Goal: Task Accomplishment & Management: Use online tool/utility

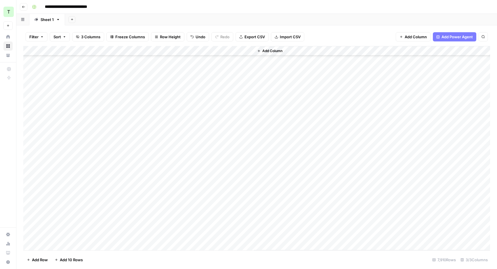
scroll to position [76863, 0]
click at [81, 22] on div "Sheet 2" at bounding box center [83, 20] width 14 height 6
click at [337, 13] on header "**********" at bounding box center [256, 7] width 480 height 14
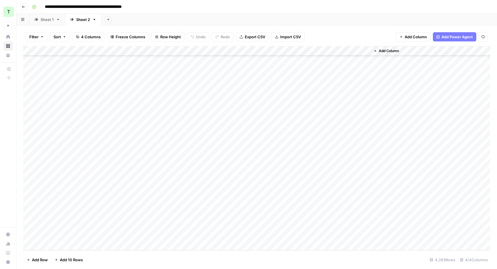
click at [309, 24] on div "Add Sheet" at bounding box center [299, 20] width 396 height 12
click at [293, 16] on div "Add Sheet" at bounding box center [299, 20] width 396 height 12
click at [46, 22] on div "Sheet 1" at bounding box center [47, 20] width 13 height 6
click at [347, 58] on div "Add Column" at bounding box center [256, 148] width 467 height 204
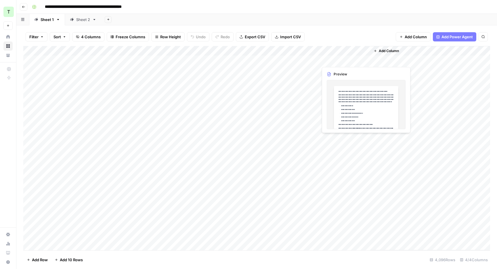
click at [347, 58] on div "Add Column" at bounding box center [256, 148] width 467 height 204
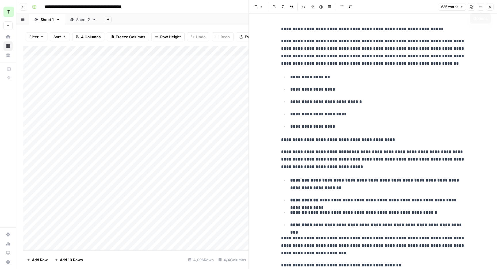
click at [490, 9] on button "Close" at bounding box center [489, 6] width 7 height 7
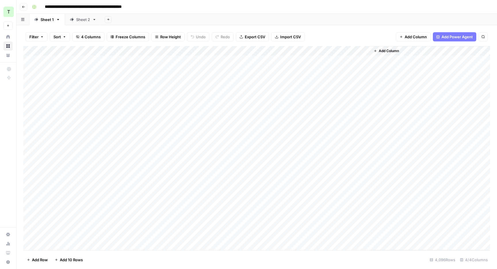
click at [370, 12] on header "**********" at bounding box center [256, 7] width 480 height 14
click at [324, 18] on div "Add Sheet" at bounding box center [299, 20] width 396 height 12
click at [254, 37] on span "Export CSV" at bounding box center [255, 37] width 20 height 6
click at [305, 16] on div "Add Sheet" at bounding box center [299, 20] width 396 height 12
click at [337, 57] on div "Add Column" at bounding box center [256, 148] width 467 height 204
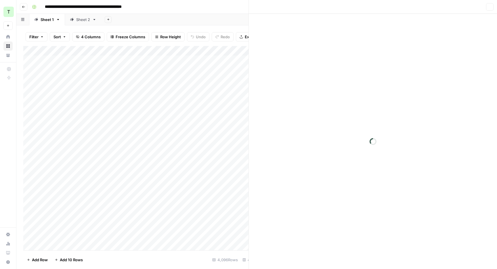
click at [337, 57] on div at bounding box center [344, 60] width 53 height 11
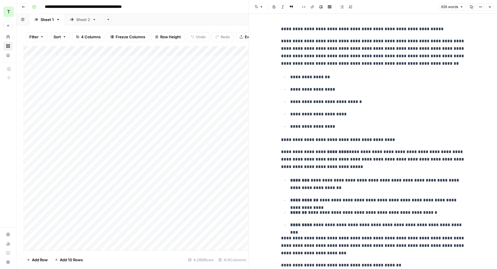
click at [490, 9] on button "Close" at bounding box center [489, 6] width 7 height 7
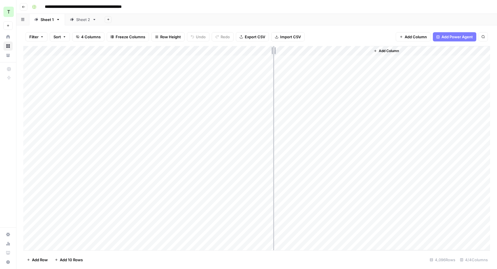
drag, startPoint x: 317, startPoint y: 53, endPoint x: 262, endPoint y: 51, distance: 55.5
click at [264, 51] on div "Add Column" at bounding box center [256, 148] width 467 height 204
click at [262, 21] on div "Add Sheet" at bounding box center [299, 20] width 396 height 12
click at [82, 17] on div "Sheet 2" at bounding box center [83, 20] width 14 height 6
click at [257, 36] on span "Export CSV" at bounding box center [255, 37] width 20 height 6
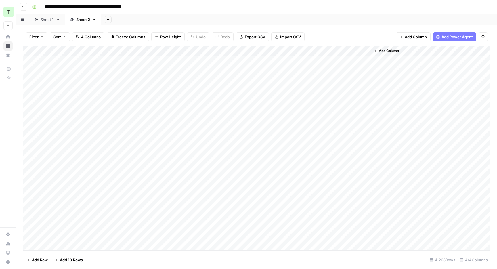
click at [263, 24] on div "Add Sheet" at bounding box center [299, 20] width 396 height 12
click at [305, 11] on div "**********" at bounding box center [260, 6] width 461 height 9
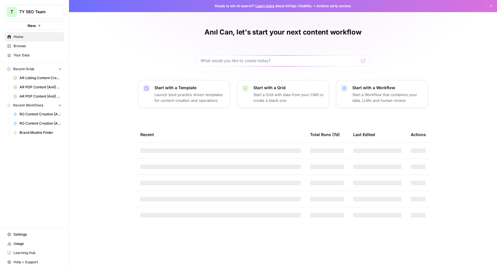
click at [26, 44] on span "Browse" at bounding box center [38, 45] width 48 height 5
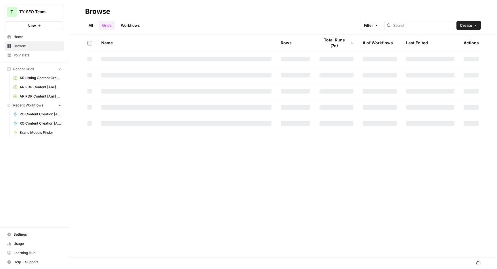
click at [135, 26] on link "Workflows" at bounding box center [130, 25] width 26 height 9
click at [409, 24] on div at bounding box center [424, 25] width 70 height 9
type input "meta tag"
click at [330, 5] on header "Browse All Grids Workflows Filter meta tag Create" at bounding box center [283, 17] width 428 height 35
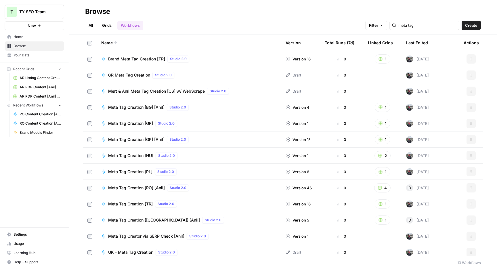
click at [243, 12] on div "Browse" at bounding box center [283, 11] width 396 height 9
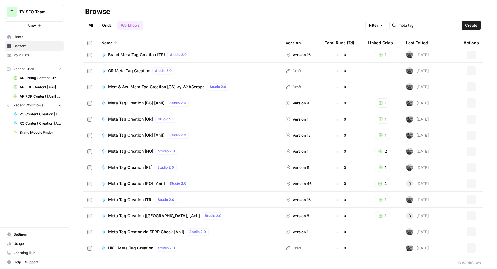
click at [153, 183] on span "Meta Tag Creation [RO] [Anil]" at bounding box center [136, 184] width 57 height 6
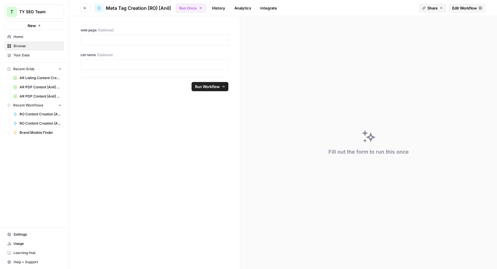
click at [461, 0] on header "Go back Meta Tag Creation [RO] [Anil] Run Once History Analytics Integrate Shar…" at bounding box center [283, 8] width 428 height 16
click at [460, 6] on span "Edit Workflow" at bounding box center [464, 8] width 25 height 6
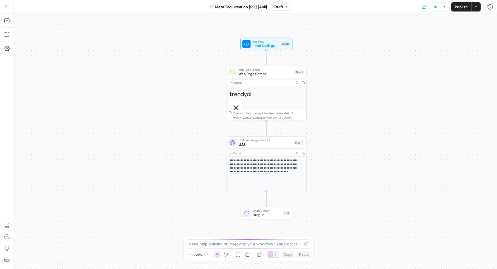
click at [275, 76] on span "Web Page Scrape" at bounding box center [265, 73] width 54 height 5
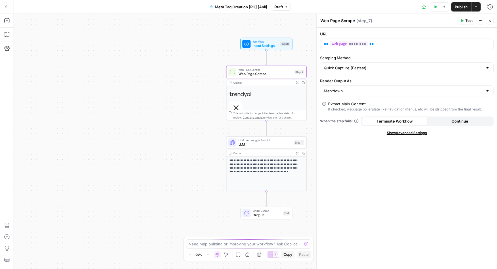
click at [489, 20] on icon "button" at bounding box center [489, 20] width 3 height 3
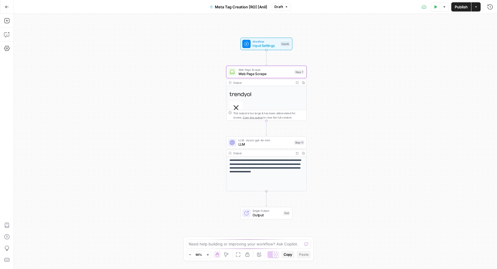
click at [254, 145] on span "LLM" at bounding box center [264, 144] width 53 height 5
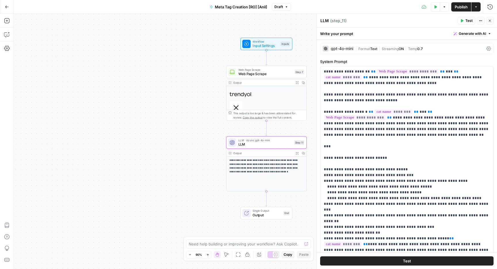
click at [491, 23] on button "Close" at bounding box center [489, 20] width 7 height 7
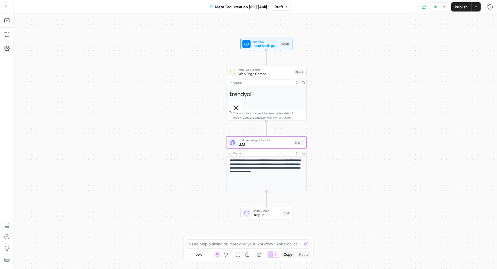
click at [276, 79] on div "**********" at bounding box center [266, 99] width 81 height 41
click at [282, 73] on span "Web Page Scrape" at bounding box center [265, 73] width 54 height 5
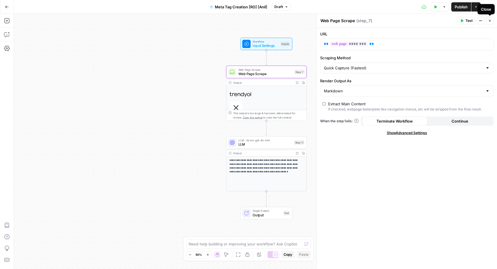
click at [489, 20] on icon "button" at bounding box center [489, 20] width 3 height 3
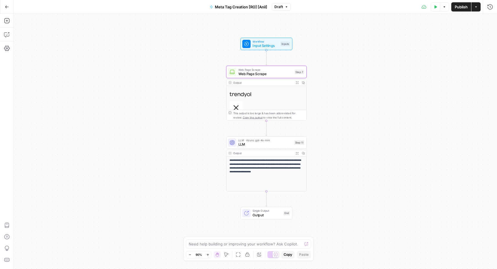
click at [268, 106] on p at bounding box center [266, 109] width 74 height 35
click at [267, 146] on span "LLM" at bounding box center [264, 144] width 53 height 5
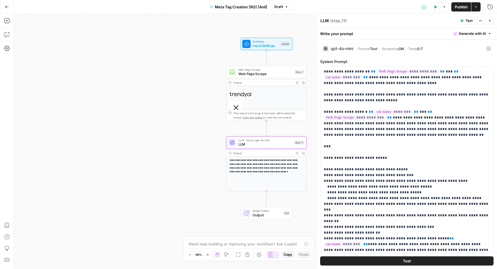
click at [490, 20] on icon "button" at bounding box center [489, 20] width 3 height 3
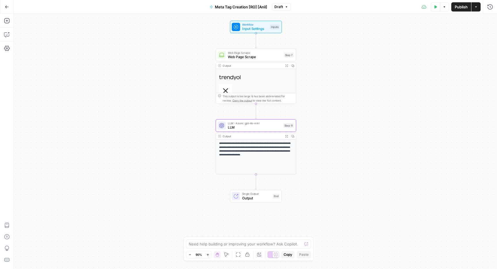
click at [463, 14] on div "**********" at bounding box center [255, 141] width 483 height 255
click at [475, 10] on button "Actions" at bounding box center [475, 6] width 9 height 9
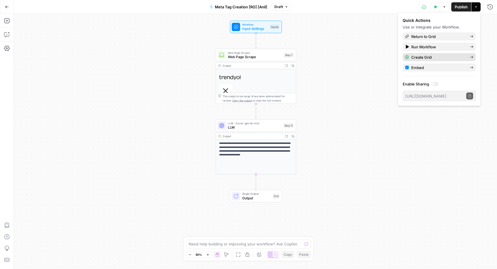
click at [433, 58] on span "Create Grid" at bounding box center [438, 57] width 54 height 6
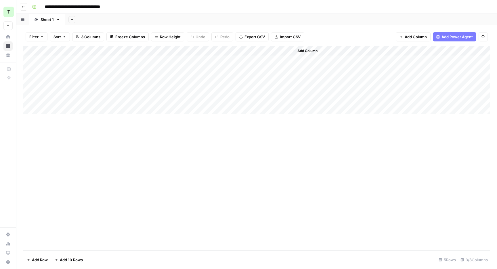
click at [77, 60] on div "Add Column" at bounding box center [256, 80] width 467 height 68
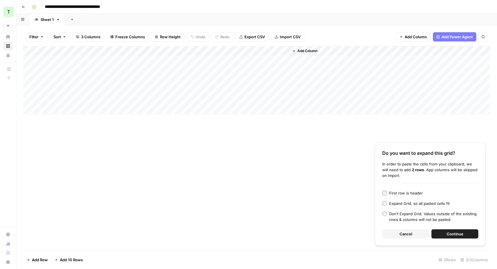
click at [448, 233] on span "Continue" at bounding box center [455, 234] width 17 height 6
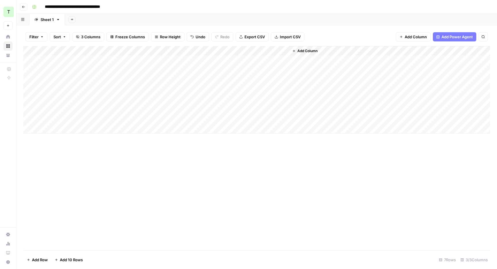
click at [173, 59] on div "Add Column" at bounding box center [256, 89] width 467 height 87
click at [251, 61] on div "Add Column" at bounding box center [256, 89] width 467 height 87
click at [305, 20] on div "Add Sheet" at bounding box center [281, 20] width 432 height 12
click at [300, 20] on div "Add Sheet" at bounding box center [281, 20] width 432 height 12
click at [310, 61] on div "Add Column" at bounding box center [256, 89] width 467 height 87
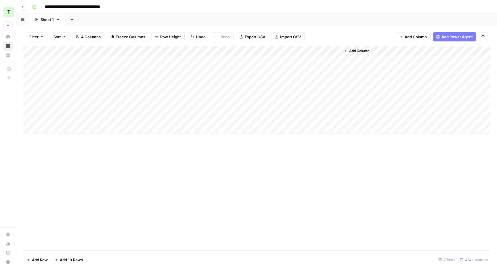
click at [310, 61] on div "Add Column" at bounding box center [256, 89] width 467 height 87
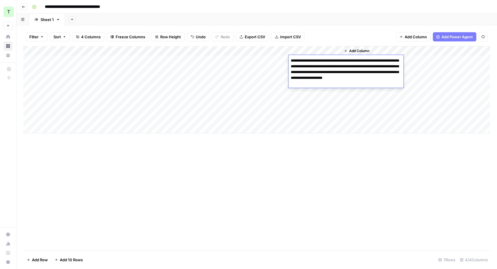
click at [354, 16] on div "Add Sheet" at bounding box center [281, 20] width 432 height 12
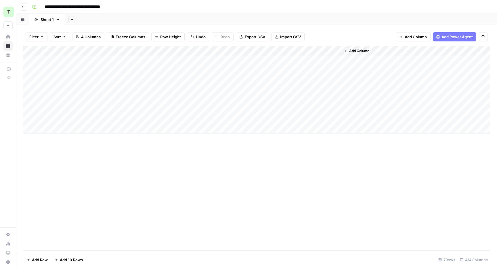
click at [248, 70] on div "Add Column" at bounding box center [256, 89] width 467 height 87
click at [248, 81] on div "Add Column" at bounding box center [256, 89] width 467 height 87
click at [248, 90] on div "Add Column" at bounding box center [256, 89] width 467 height 87
click at [271, 23] on div "Add Sheet" at bounding box center [281, 20] width 432 height 12
click at [326, 15] on div "Add Sheet" at bounding box center [281, 20] width 432 height 12
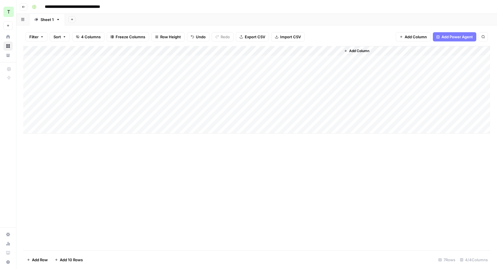
click at [316, 72] on div "Add Column" at bounding box center [256, 89] width 467 height 87
click at [317, 71] on div "Add Column" at bounding box center [256, 89] width 467 height 87
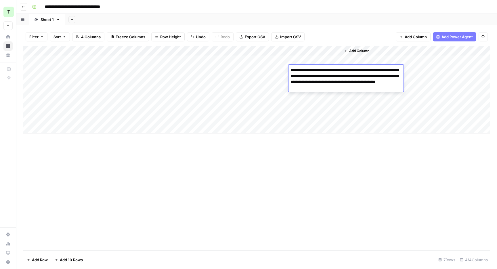
click at [340, 23] on div "Add Sheet" at bounding box center [281, 20] width 432 height 12
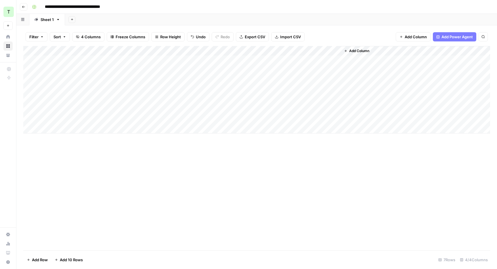
click at [314, 80] on div "Add Column" at bounding box center [256, 89] width 467 height 87
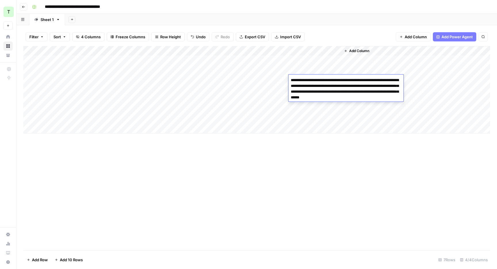
click at [335, 25] on div "Add Sheet" at bounding box center [281, 20] width 432 height 12
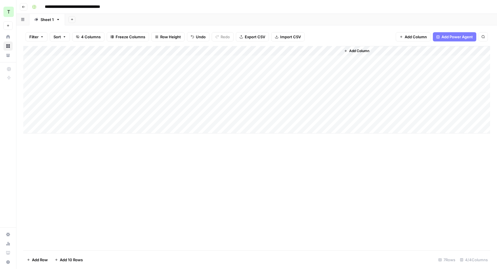
click at [320, 90] on div "Add Column" at bounding box center [256, 89] width 467 height 87
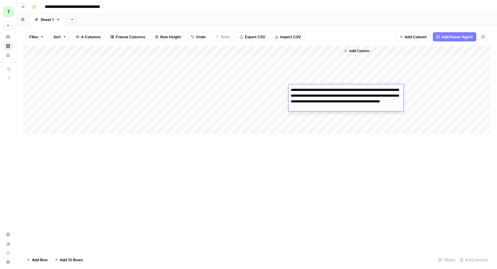
click at [334, 20] on div "Add Sheet" at bounding box center [281, 20] width 432 height 12
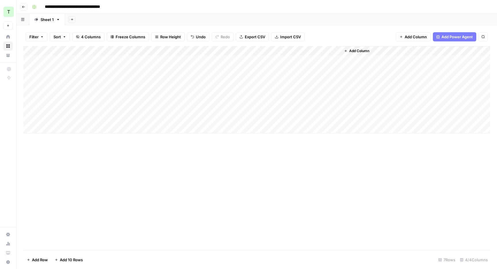
click at [310, 101] on div "Add Column" at bounding box center [256, 89] width 467 height 87
click at [246, 100] on div "Add Column" at bounding box center [256, 89] width 467 height 87
click at [242, 111] on div "Add Column" at bounding box center [256, 89] width 467 height 87
click at [242, 120] on div "Add Column" at bounding box center [256, 89] width 467 height 87
click at [250, 194] on div "Add Column" at bounding box center [256, 148] width 467 height 204
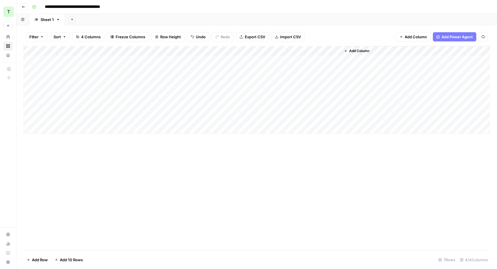
click at [310, 108] on div "Add Column" at bounding box center [256, 89] width 467 height 87
click at [344, 174] on div "Add Column" at bounding box center [256, 148] width 467 height 204
click at [76, 131] on div "Add Column" at bounding box center [256, 89] width 467 height 87
click at [256, 8] on div "**********" at bounding box center [260, 6] width 461 height 9
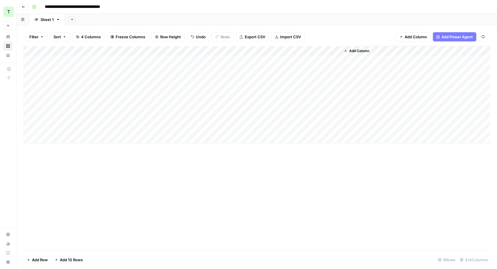
click at [99, 139] on div "Add Column" at bounding box center [256, 94] width 467 height 97
click at [97, 132] on div "Add Column" at bounding box center [256, 99] width 467 height 107
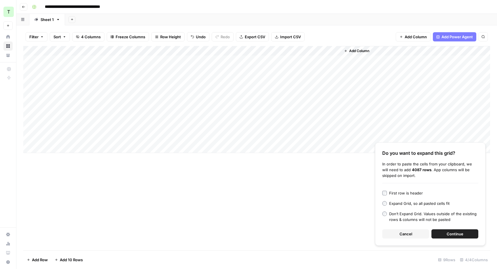
click at [461, 235] on span "Continue" at bounding box center [455, 234] width 17 height 6
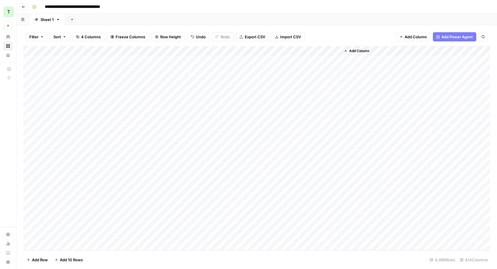
click at [283, 52] on div "Add Column" at bounding box center [256, 148] width 467 height 204
click at [296, 84] on span "Remaining Rows" at bounding box center [304, 85] width 36 height 6
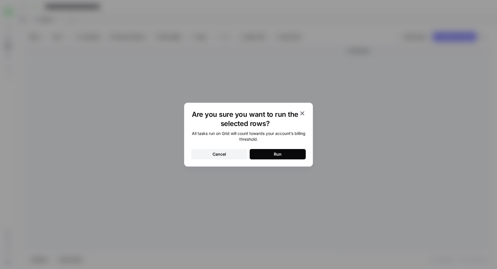
click at [277, 156] on div "Run" at bounding box center [278, 154] width 8 height 6
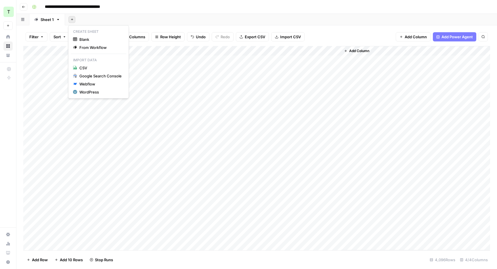
click at [68, 19] on button "Add Sheet" at bounding box center [71, 19] width 7 height 7
click at [81, 45] on span "From Workflow" at bounding box center [100, 48] width 42 height 6
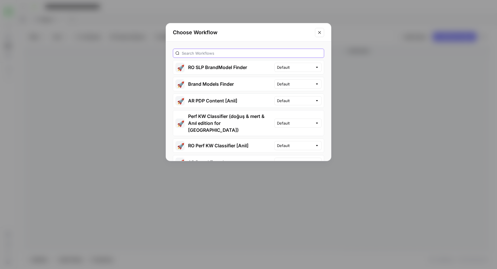
click at [199, 55] on input "text" at bounding box center [252, 53] width 140 height 6
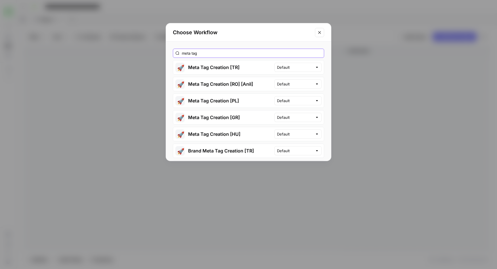
type input "meta tag"
click at [199, 84] on button "🚀 Meta Tag Creation [RO] [Anil]" at bounding box center [223, 84] width 101 height 14
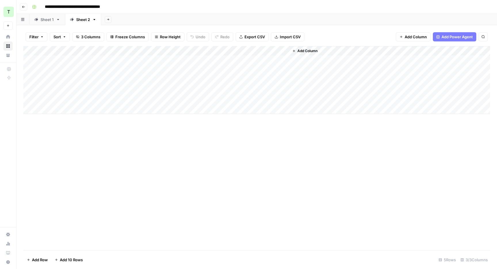
click at [68, 60] on div "Add Column" at bounding box center [256, 80] width 467 height 68
click at [68, 69] on div "Add Column" at bounding box center [256, 80] width 467 height 68
click at [72, 60] on div "Add Column" at bounding box center [256, 80] width 467 height 68
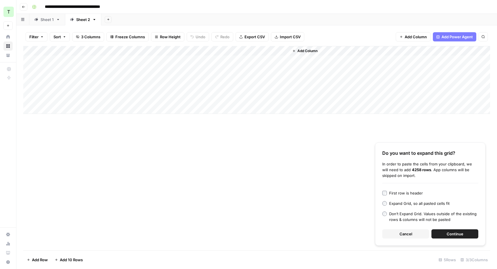
click at [468, 235] on button "Continue" at bounding box center [454, 233] width 47 height 9
click at [411, 0] on header "**********" at bounding box center [256, 7] width 480 height 14
click at [217, 16] on div "Add Sheet" at bounding box center [299, 20] width 396 height 12
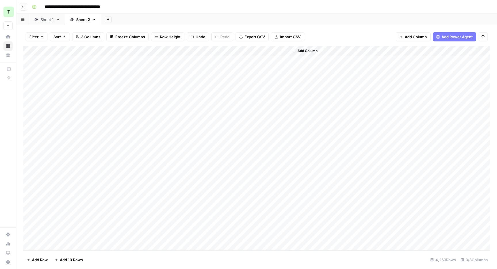
click at [53, 22] on link "Sheet 1" at bounding box center [47, 20] width 36 height 12
click at [75, 19] on div "Sheet 2" at bounding box center [80, 20] width 20 height 6
click at [41, 23] on link "Sheet 1" at bounding box center [47, 20] width 36 height 12
click at [313, 12] on header "**********" at bounding box center [256, 7] width 480 height 14
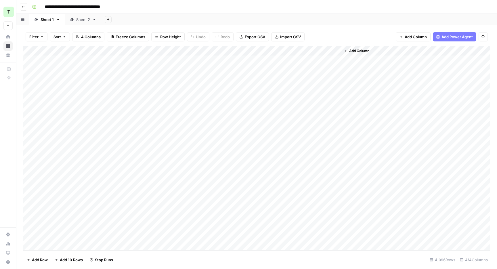
click at [309, 62] on div "Add Column" at bounding box center [256, 148] width 467 height 204
click at [311, 60] on div "Add Column" at bounding box center [256, 148] width 467 height 204
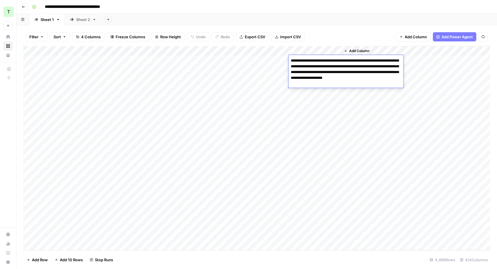
click at [303, 131] on div "Add Column" at bounding box center [256, 148] width 467 height 204
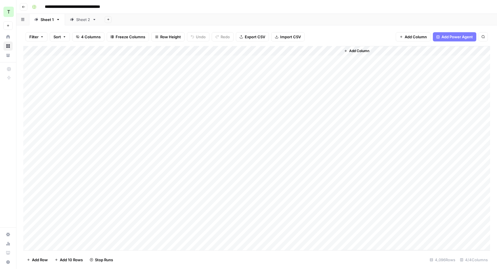
click at [246, 60] on div "Add Column" at bounding box center [256, 148] width 467 height 204
click at [248, 60] on div "Add Column" at bounding box center [256, 148] width 467 height 204
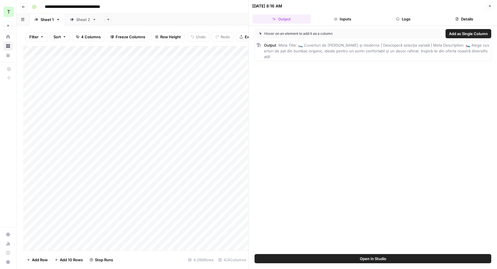
click at [413, 22] on button "Logs" at bounding box center [403, 18] width 59 height 9
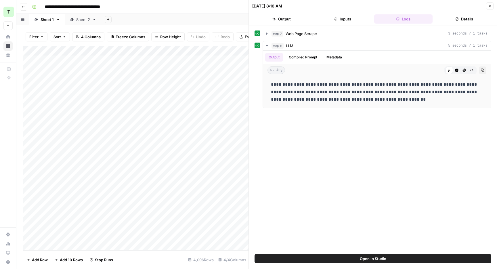
click at [491, 1] on header "10/15/25 at 8:16 AM Close Output Inputs Logs Details" at bounding box center [373, 13] width 248 height 26
click at [490, 5] on icon "button" at bounding box center [489, 5] width 3 height 3
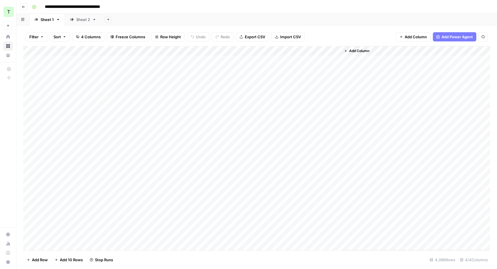
click at [449, 11] on div "**********" at bounding box center [260, 6] width 461 height 9
click at [366, 3] on div "**********" at bounding box center [260, 6] width 461 height 9
click at [393, 24] on div "Add Sheet" at bounding box center [299, 20] width 396 height 12
